Goal: Information Seeking & Learning: Learn about a topic

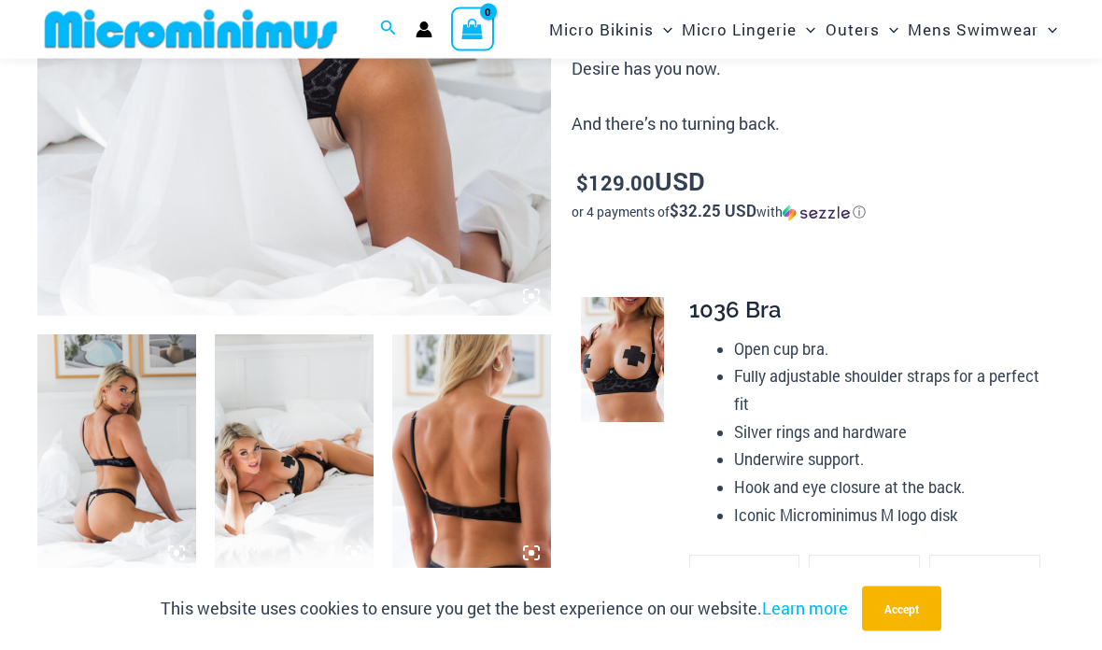
scroll to position [530, 0]
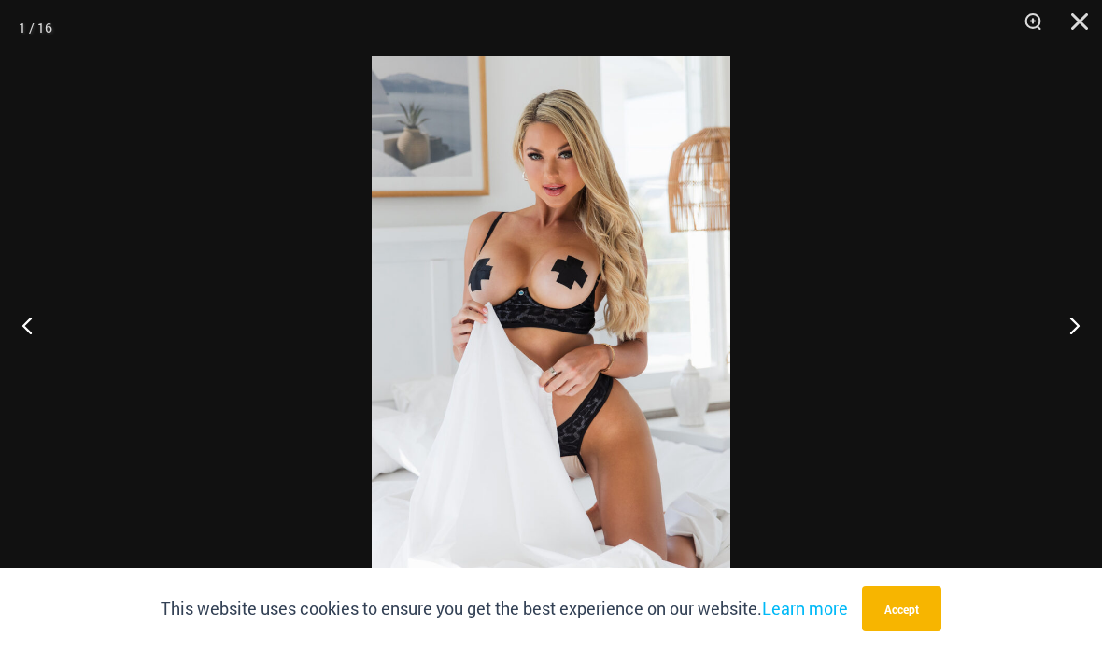
click at [1068, 326] on button "Next" at bounding box center [1066, 324] width 70 height 93
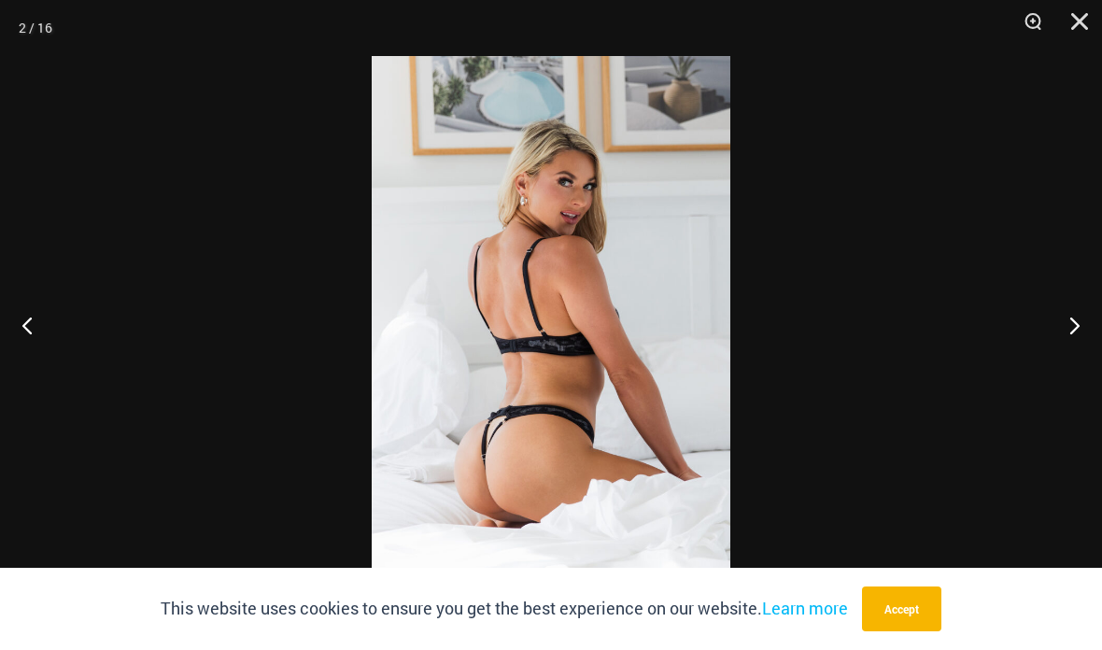
click at [1073, 327] on button "Next" at bounding box center [1066, 324] width 70 height 93
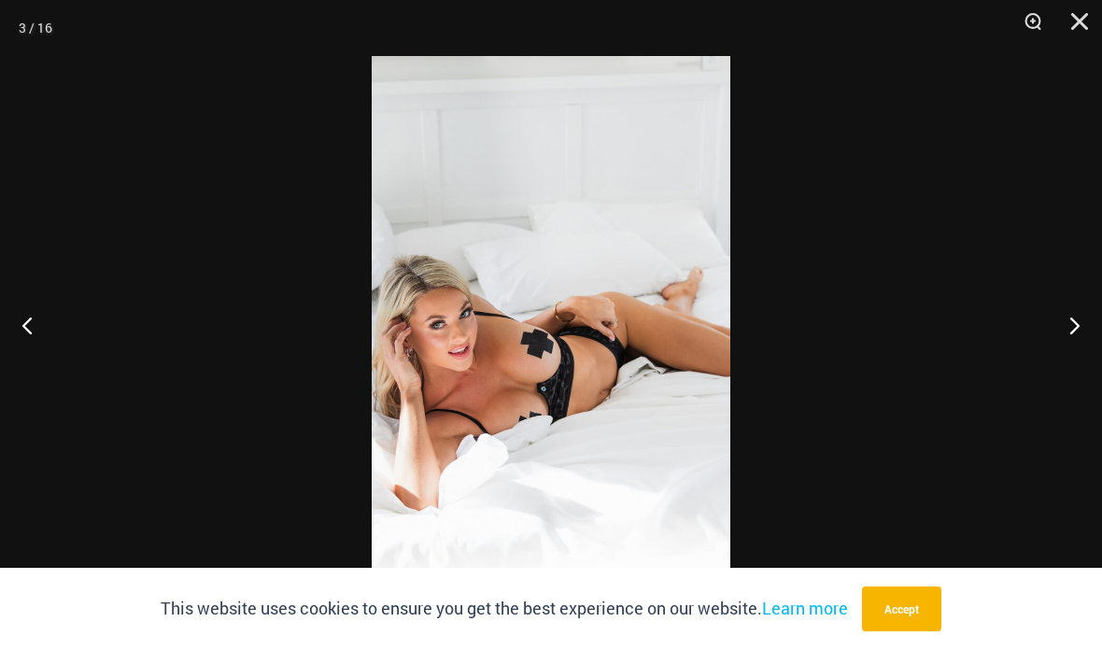
click at [1074, 327] on button "Next" at bounding box center [1066, 324] width 70 height 93
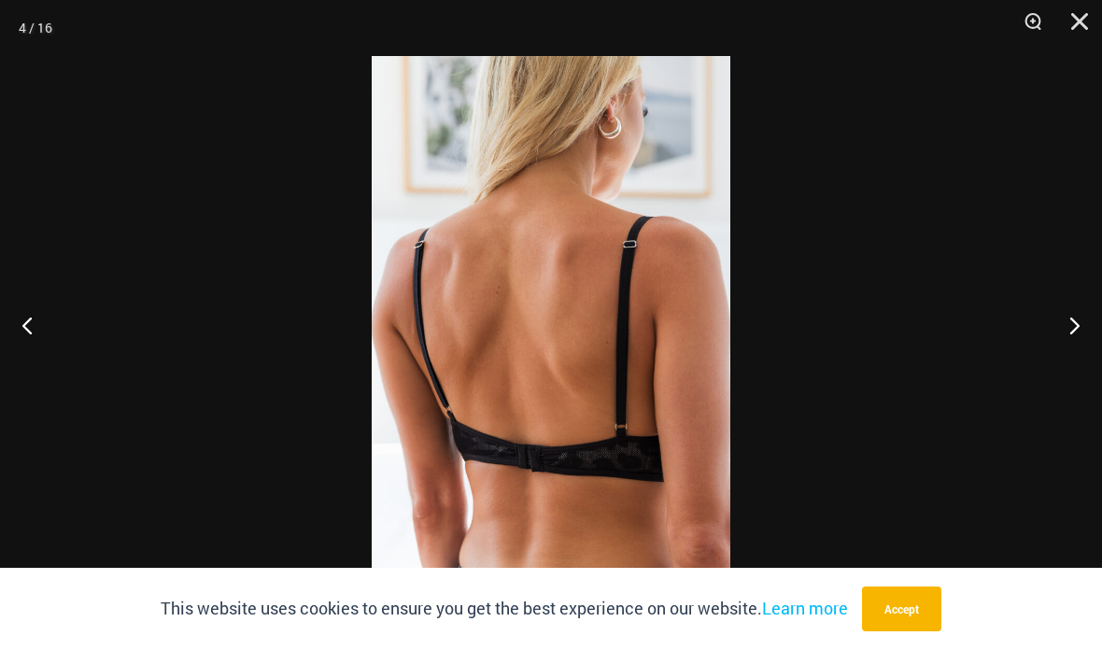
click at [1067, 335] on button "Next" at bounding box center [1066, 324] width 70 height 93
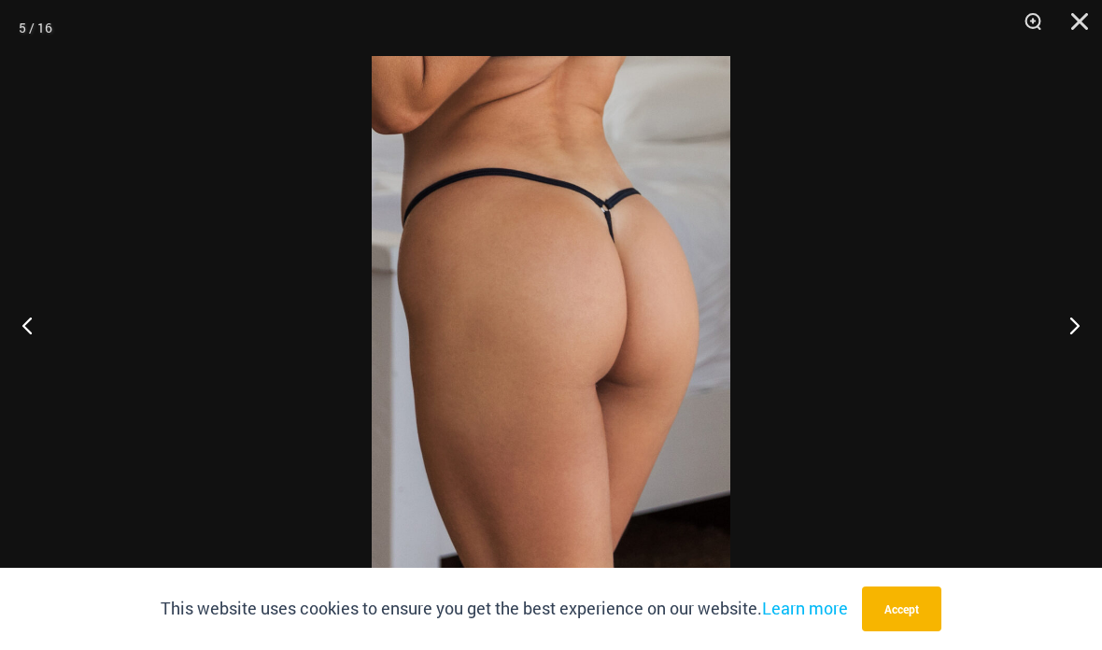
click at [1071, 335] on button "Next" at bounding box center [1066, 324] width 70 height 93
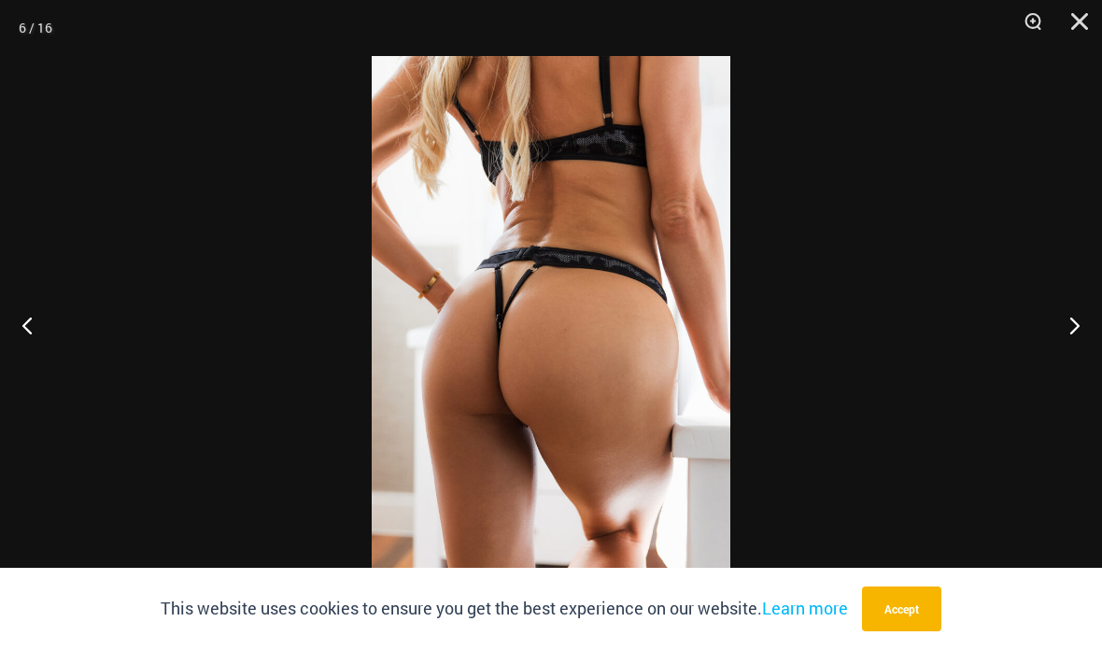
click at [1073, 333] on button "Next" at bounding box center [1066, 324] width 70 height 93
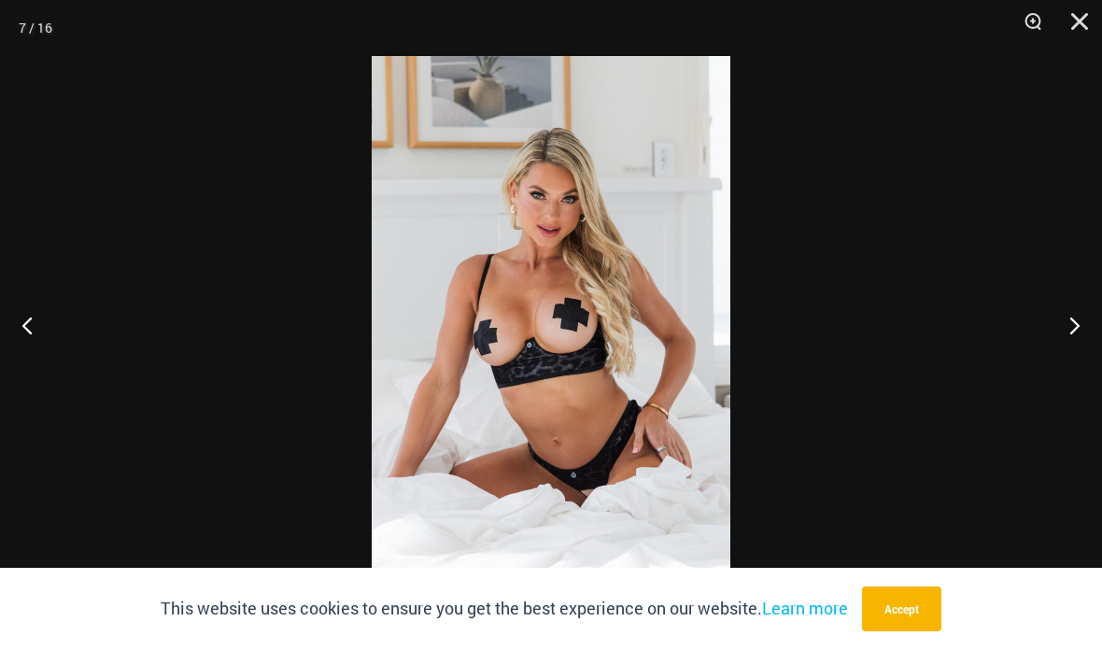
click at [1068, 338] on button "Next" at bounding box center [1066, 324] width 70 height 93
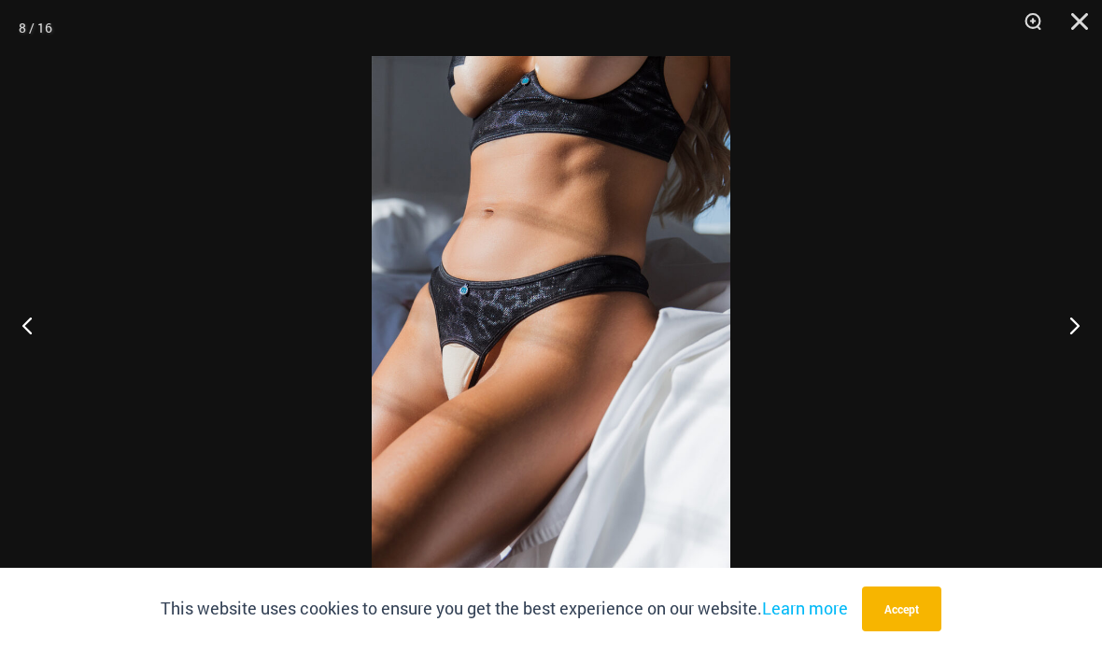
click at [1076, 325] on button "Next" at bounding box center [1066, 324] width 70 height 93
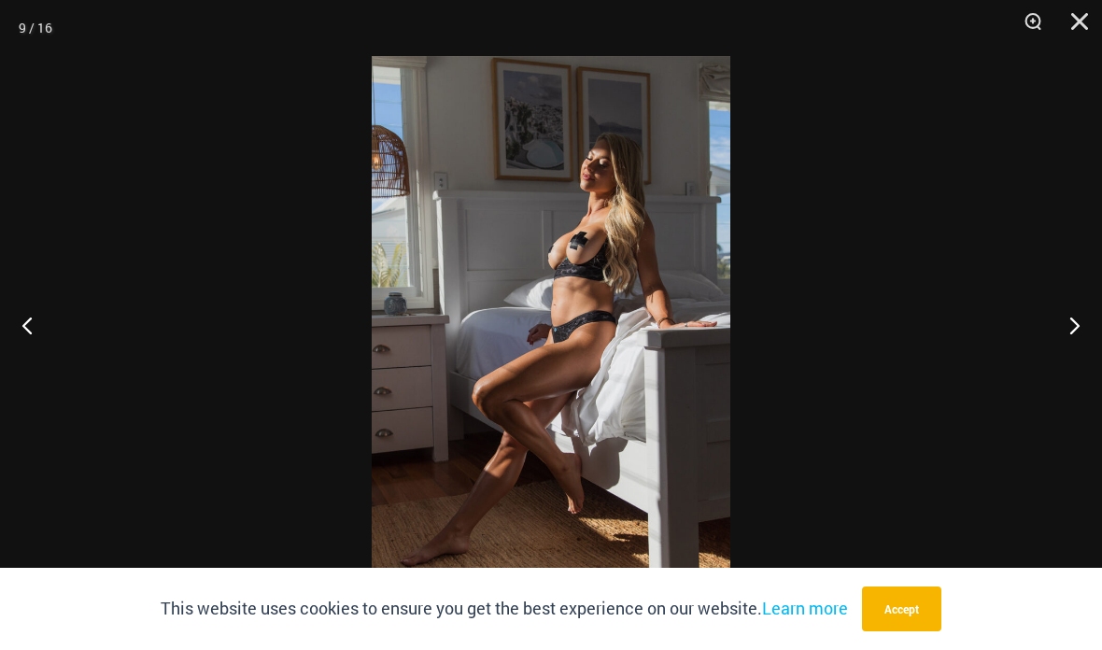
click at [1071, 339] on button "Next" at bounding box center [1066, 324] width 70 height 93
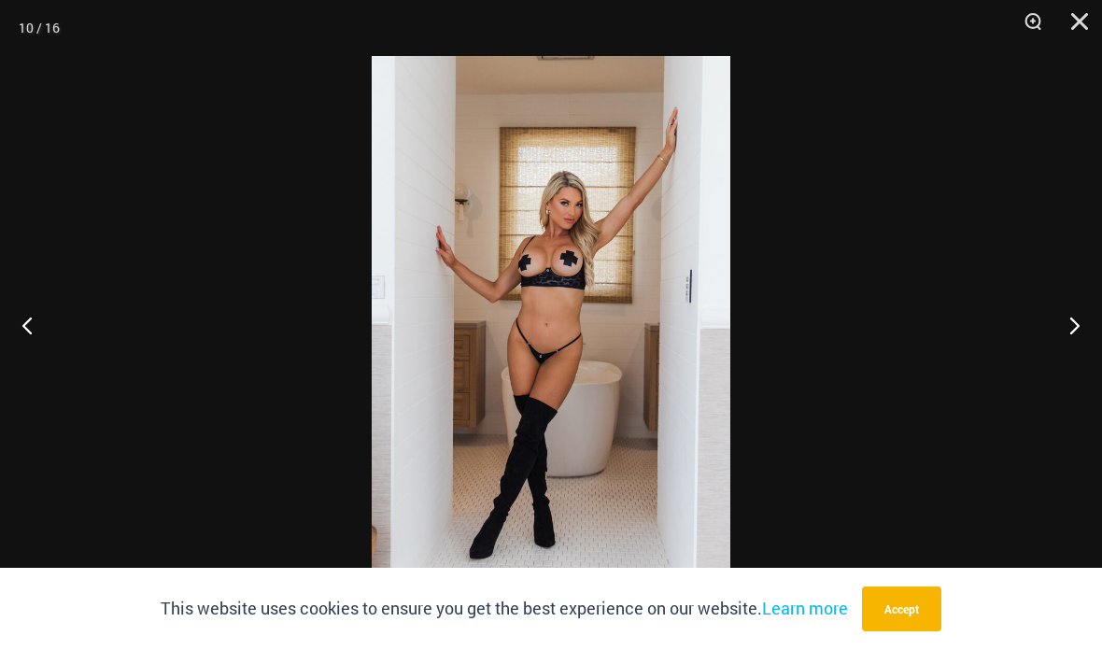
click at [1068, 339] on button "Next" at bounding box center [1066, 324] width 70 height 93
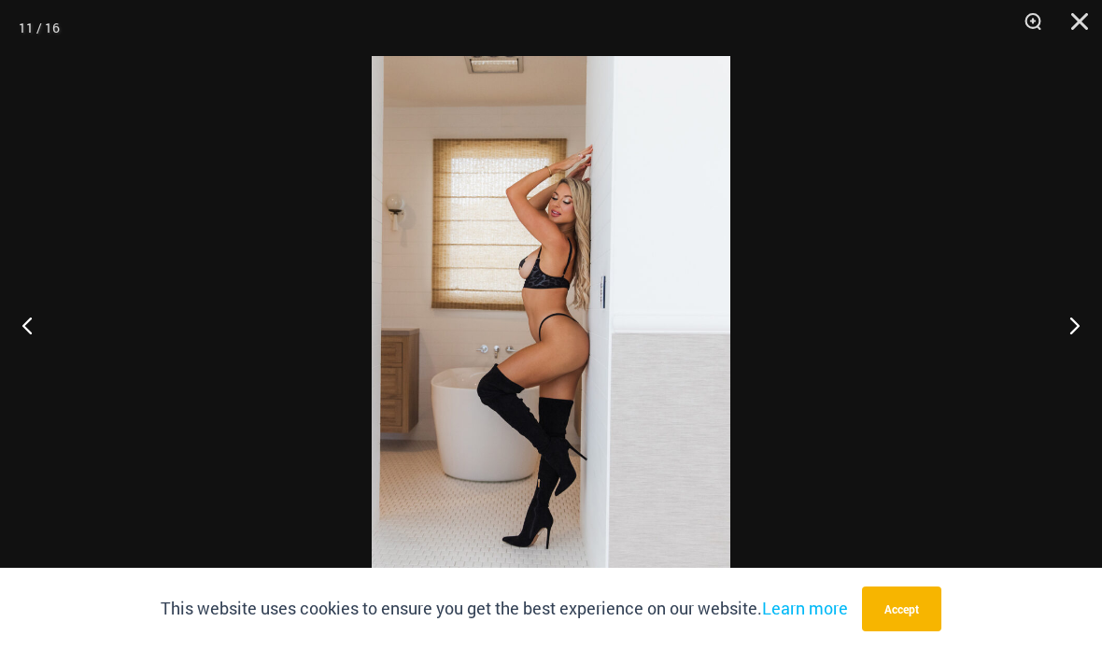
click at [1074, 325] on button "Next" at bounding box center [1066, 324] width 70 height 93
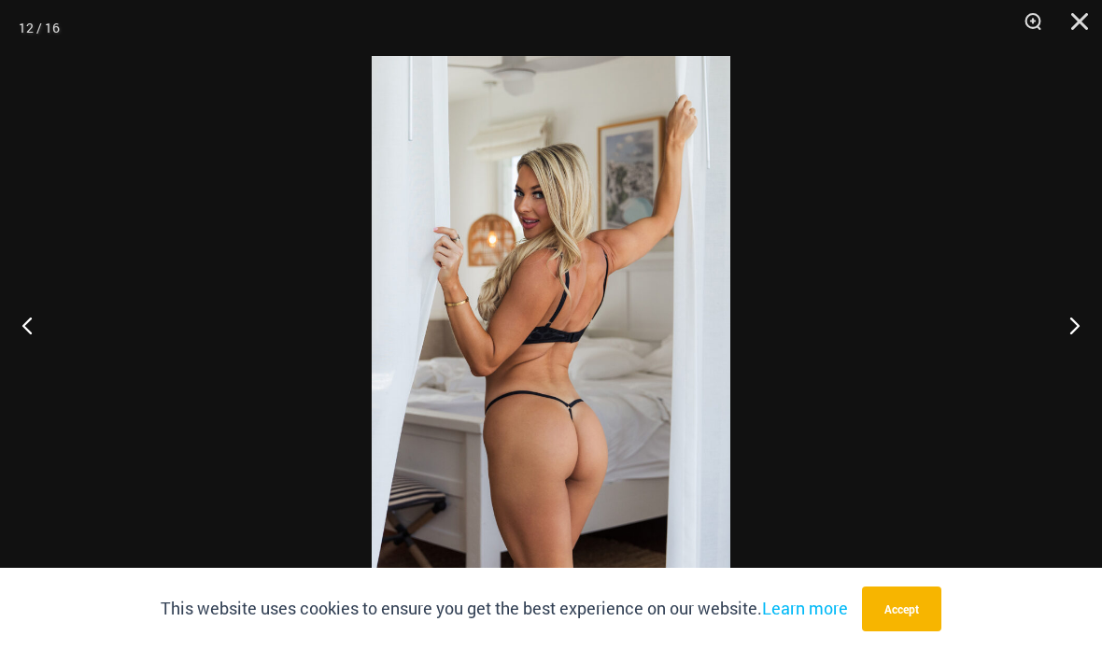
click at [1071, 331] on button "Next" at bounding box center [1066, 324] width 70 height 93
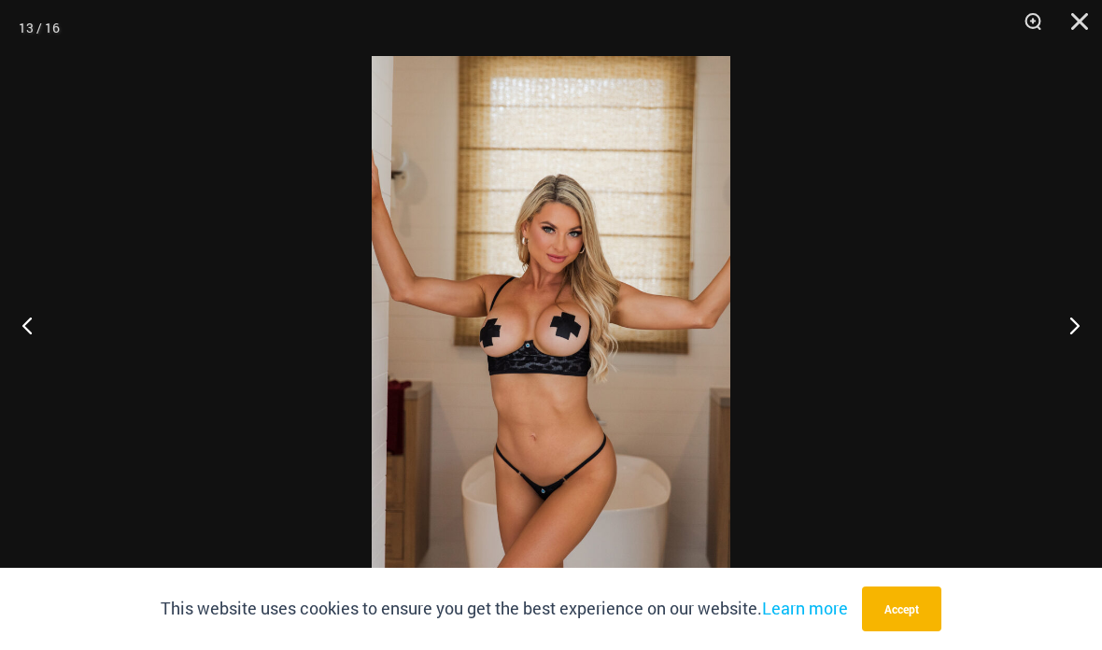
click at [1064, 338] on button "Next" at bounding box center [1066, 324] width 70 height 93
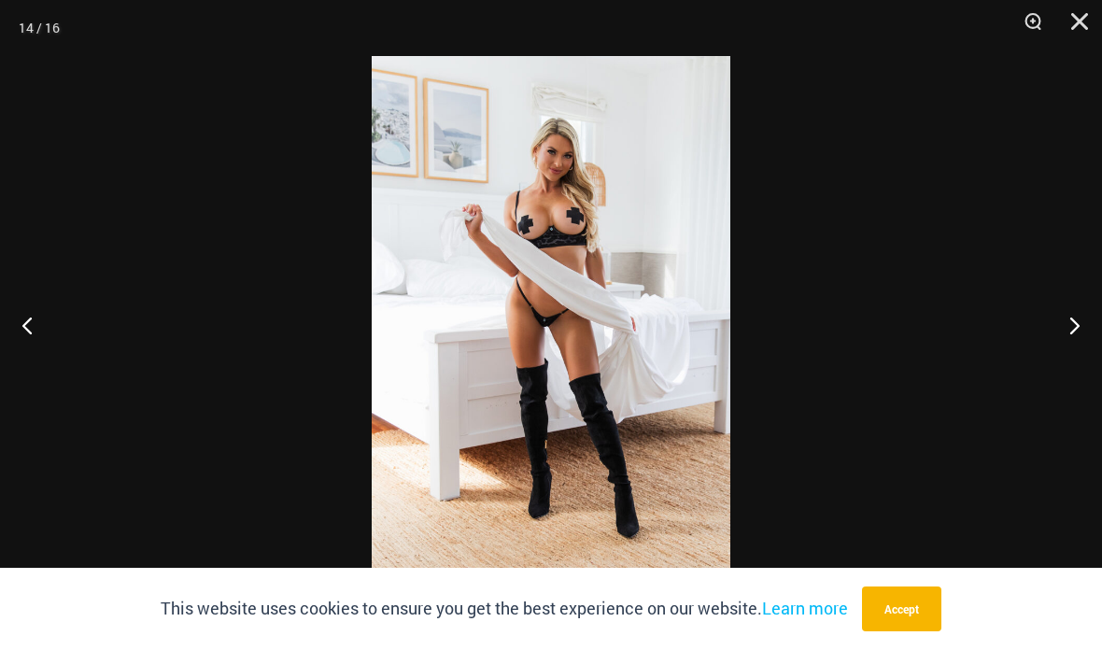
click at [1064, 345] on button "Next" at bounding box center [1066, 324] width 70 height 93
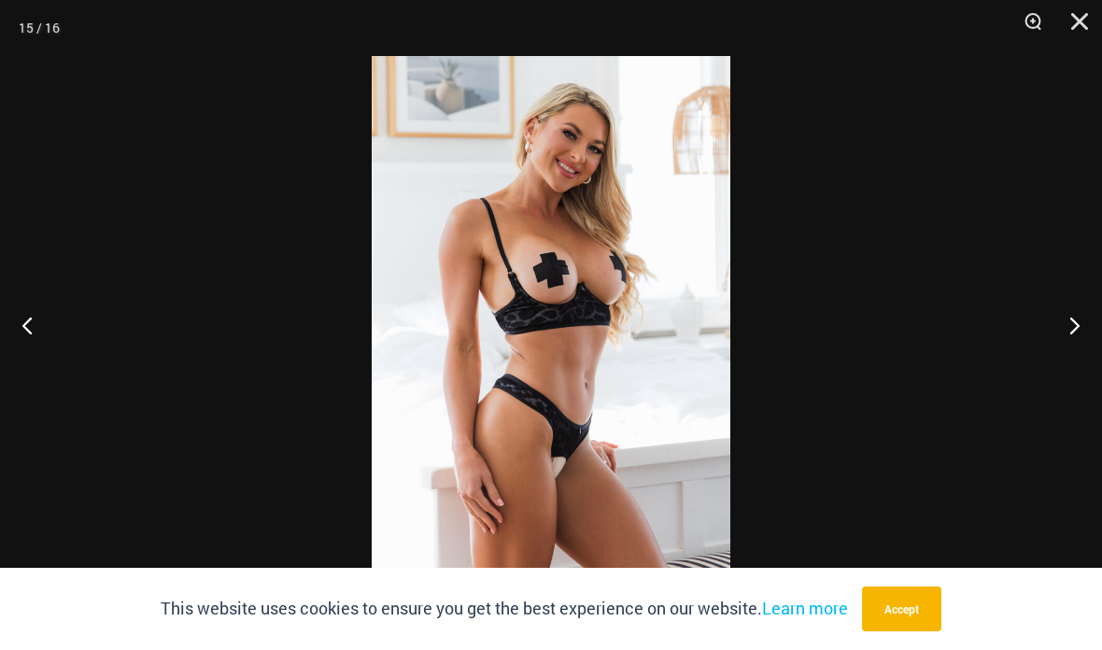
click at [1065, 344] on button "Next" at bounding box center [1066, 324] width 70 height 93
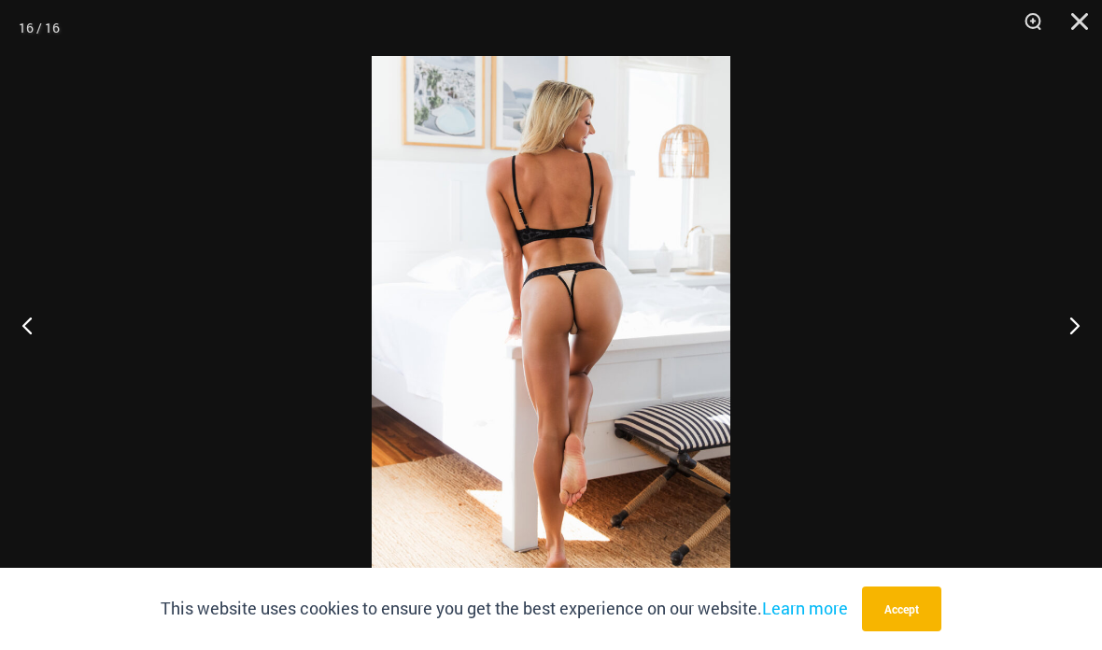
click at [1074, 30] on button "Close" at bounding box center [1072, 28] width 47 height 56
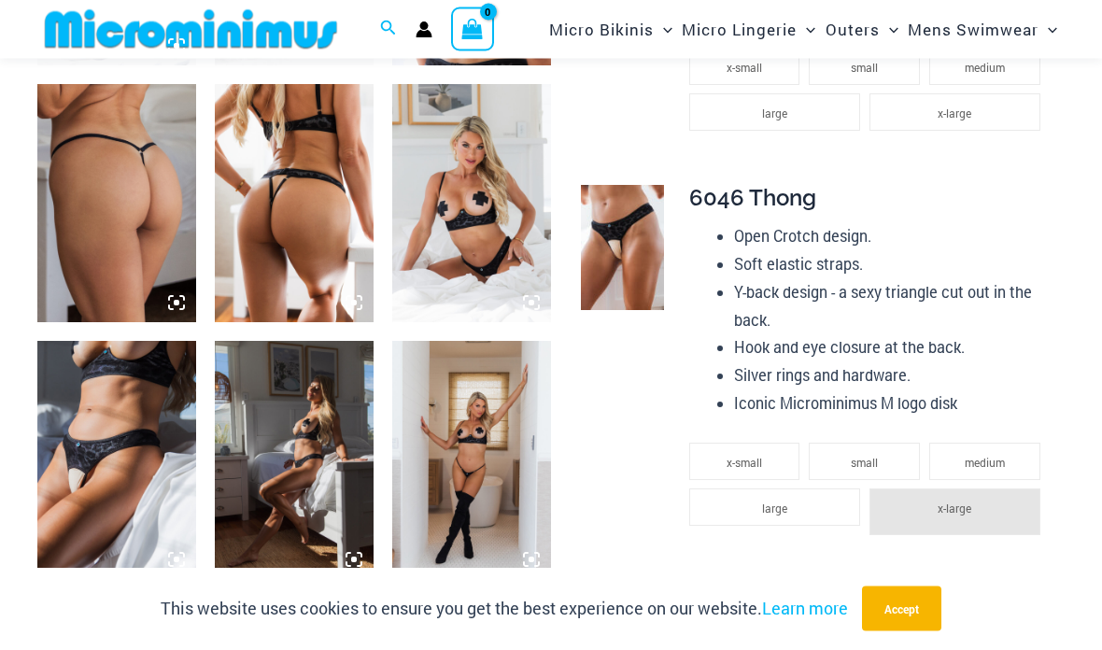
click at [102, 433] on img at bounding box center [116, 461] width 159 height 238
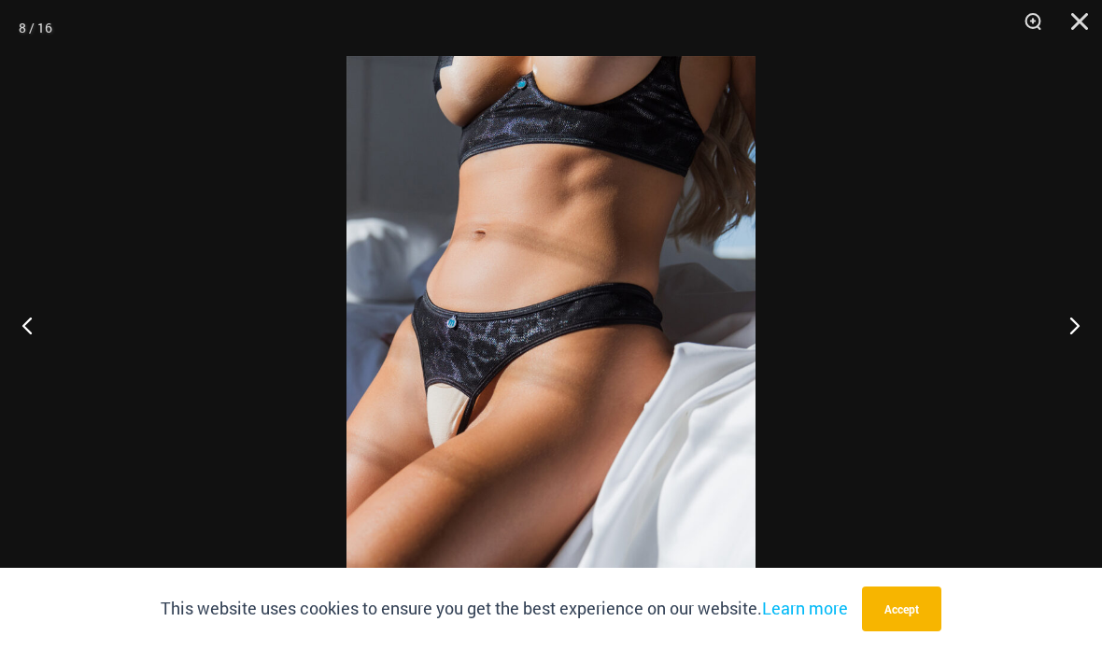
click at [1076, 29] on button "Close" at bounding box center [1072, 28] width 47 height 56
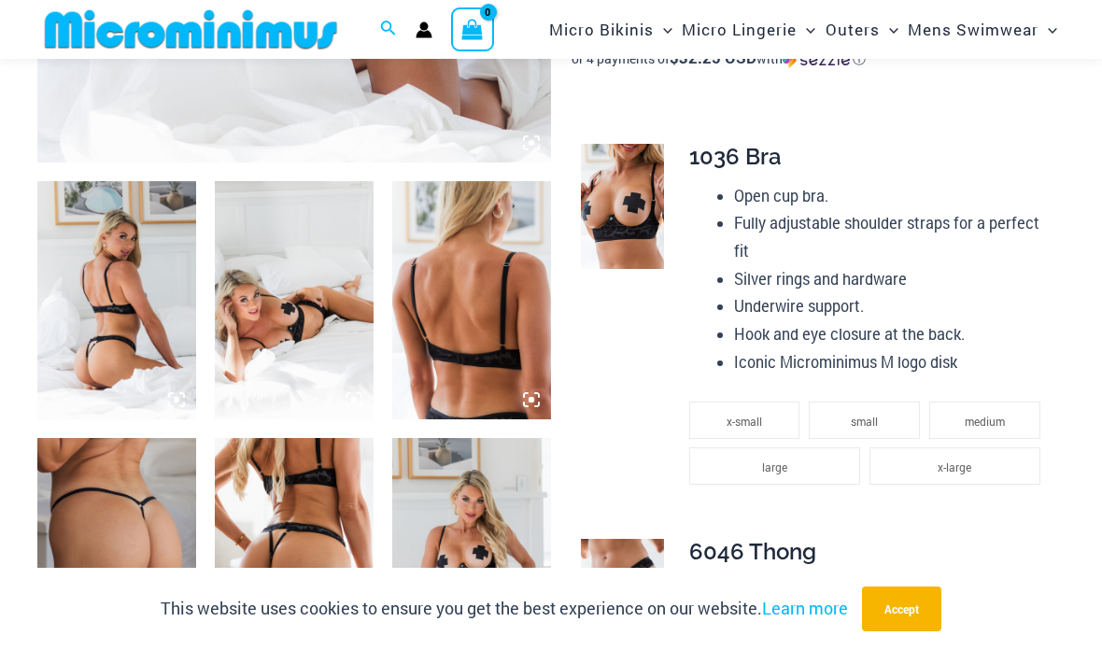
scroll to position [709, 0]
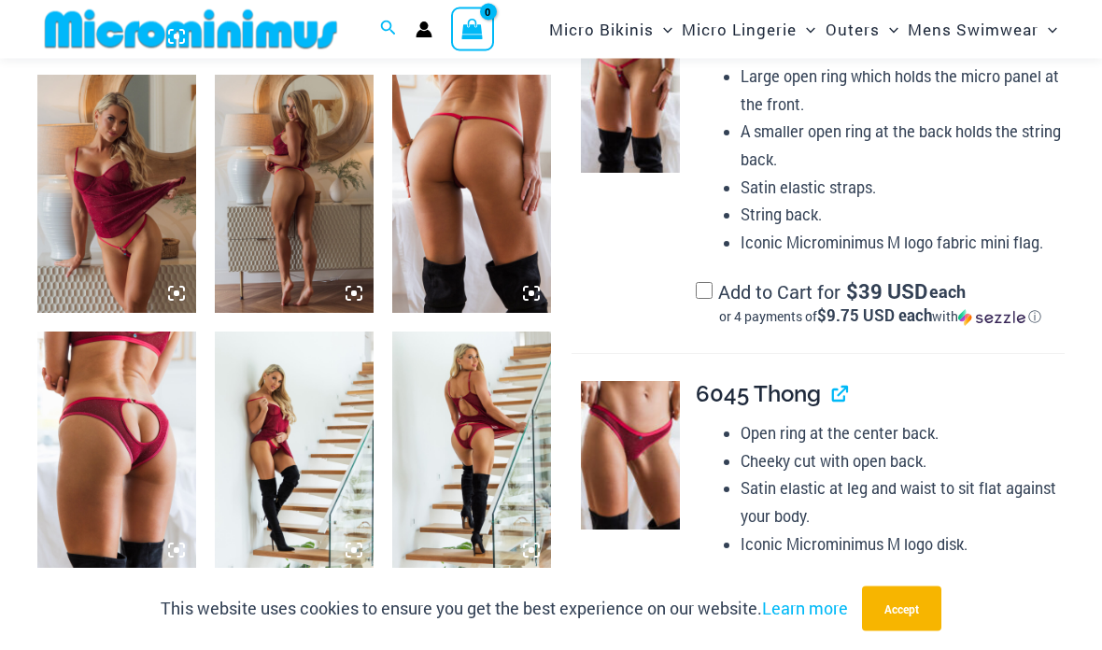
click at [118, 414] on img at bounding box center [116, 451] width 159 height 238
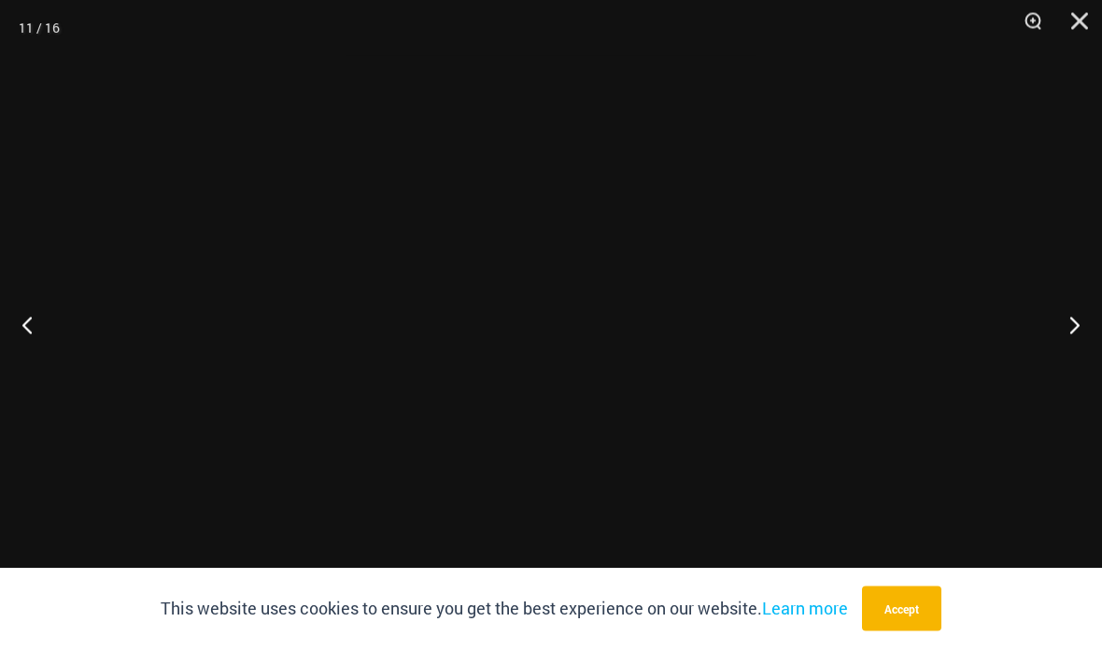
scroll to position [1341, 0]
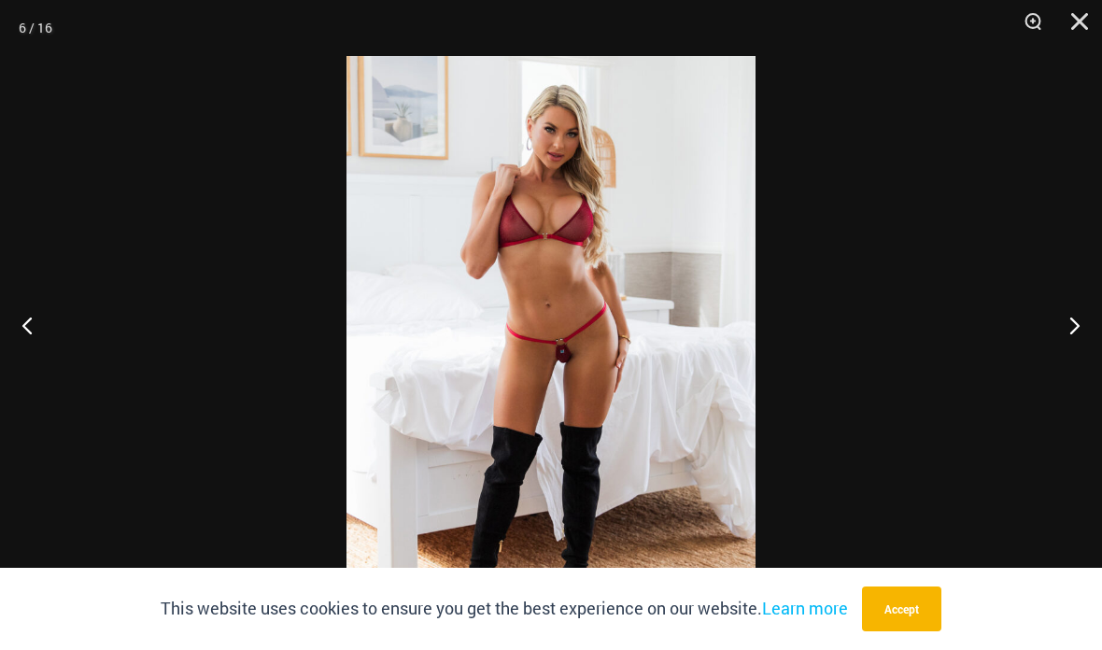
click at [1077, 21] on button "Close" at bounding box center [1072, 28] width 47 height 56
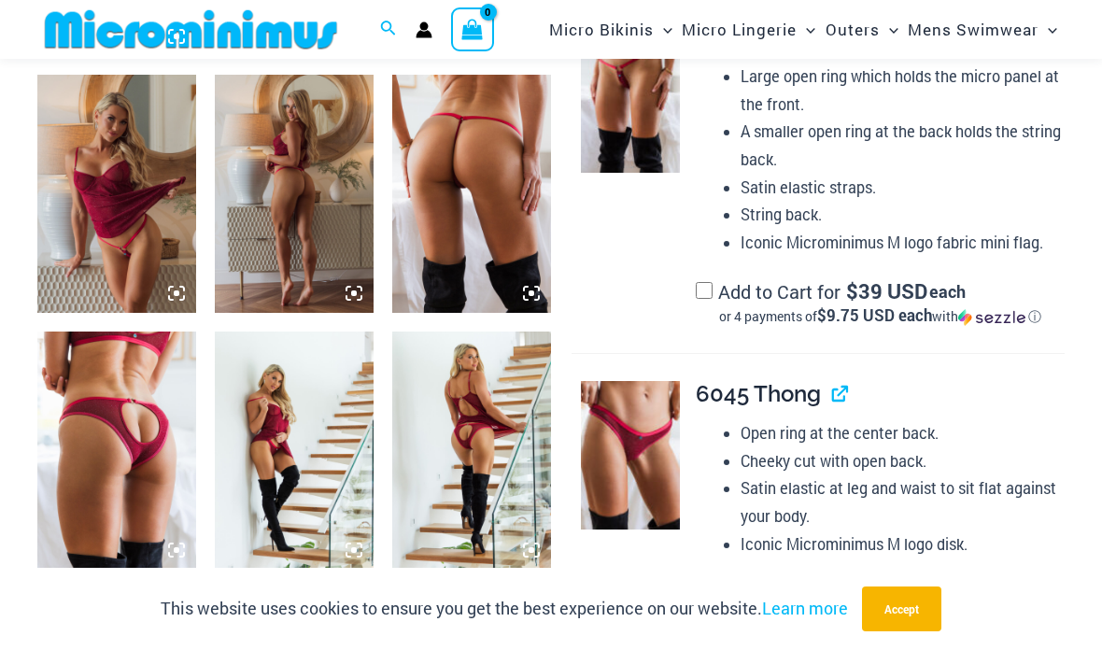
scroll to position [1416, 0]
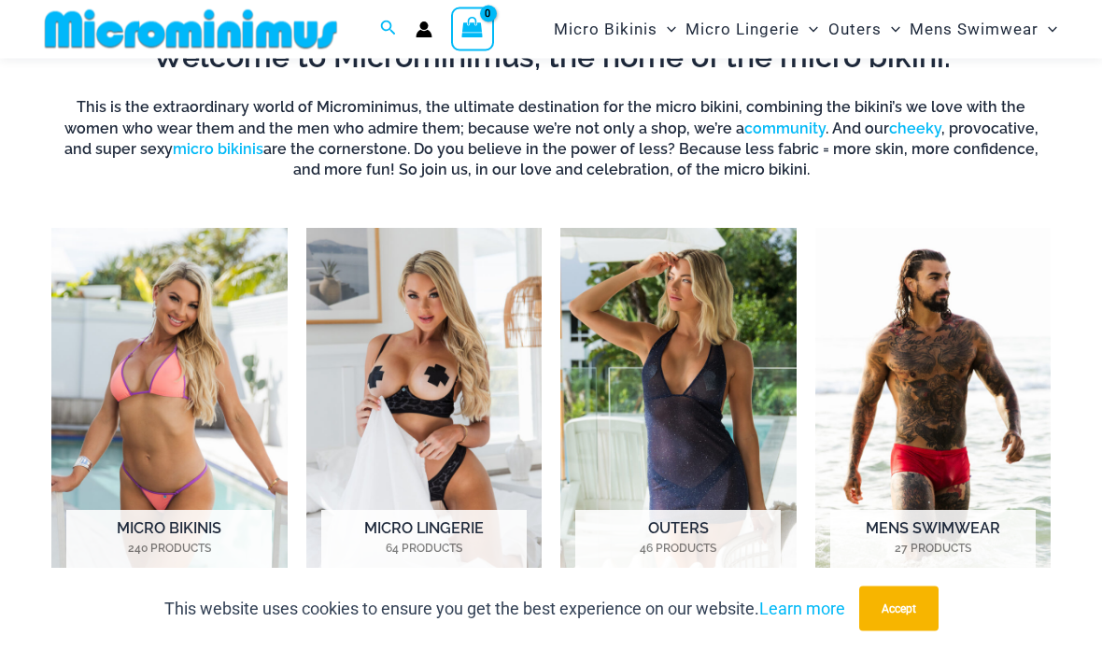
scroll to position [605, 0]
click at [394, 457] on img "Visit product category Micro Lingerie" at bounding box center [424, 411] width 236 height 367
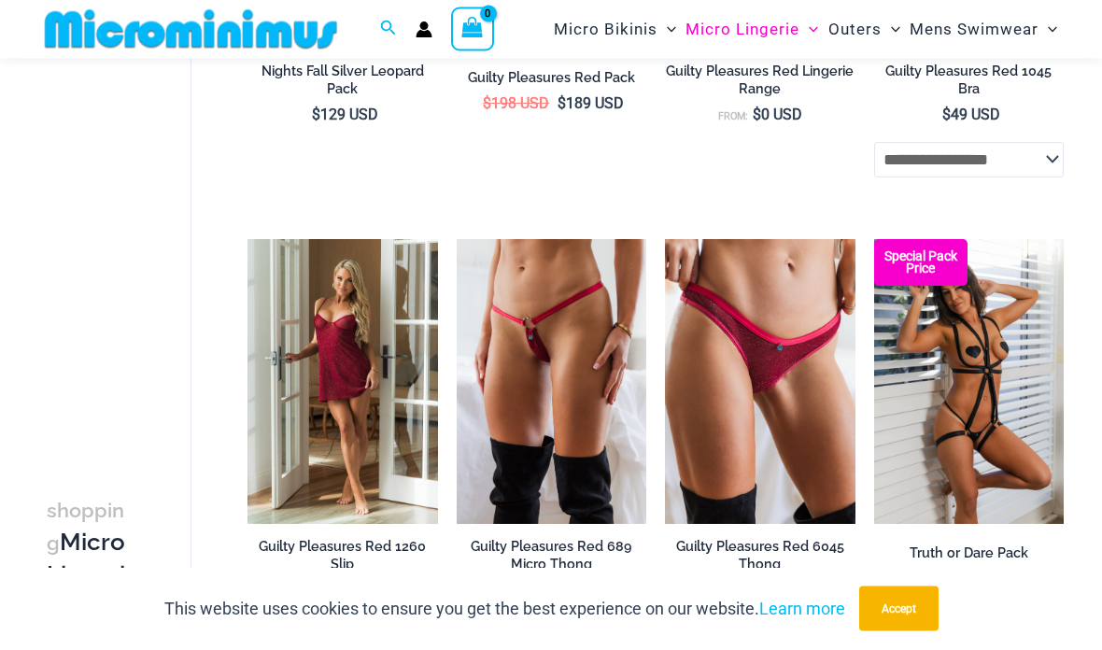
scroll to position [610, 0]
